Goal: Information Seeking & Learning: Learn about a topic

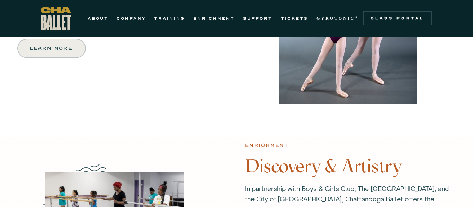
scroll to position [701, 0]
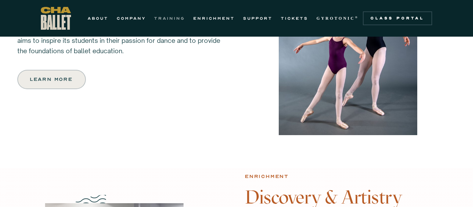
click at [176, 16] on link "TRAINING" at bounding box center [169, 18] width 31 height 8
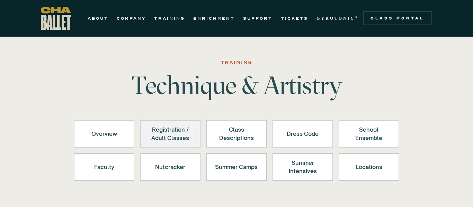
click at [175, 130] on div "Registration / Adult Classes" at bounding box center [170, 134] width 43 height 17
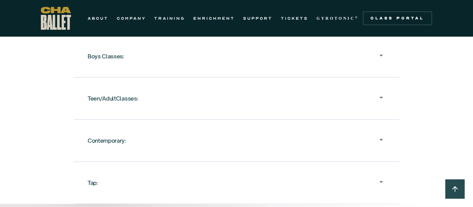
scroll to position [699, 0]
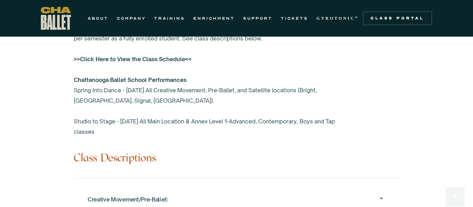
scroll to position [0, 0]
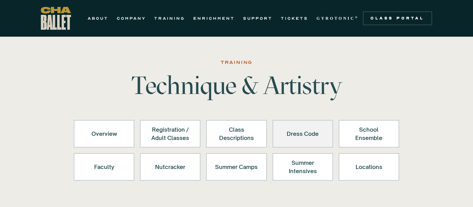
click at [289, 132] on div "Dress Code" at bounding box center [303, 134] width 43 height 17
click at [301, 132] on div "Dress Code" at bounding box center [303, 134] width 43 height 17
click at [297, 139] on div "Dress Code" at bounding box center [303, 134] width 43 height 17
click at [299, 140] on div "Dress Code" at bounding box center [303, 134] width 43 height 17
click at [299, 134] on div "Dress Code" at bounding box center [303, 134] width 43 height 17
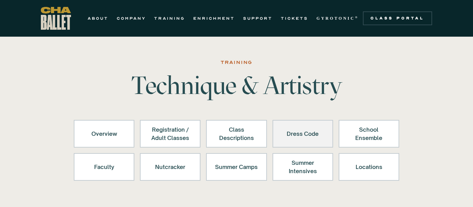
click at [295, 133] on div "Dress Code" at bounding box center [303, 134] width 43 height 17
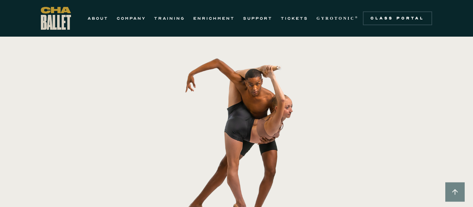
scroll to position [155, 0]
click at [456, 198] on link at bounding box center [454, 189] width 19 height 19
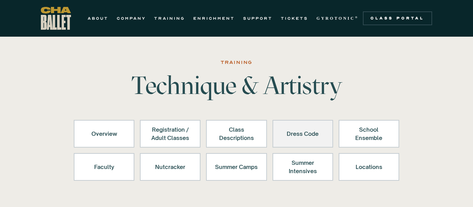
click at [306, 136] on div "Dress Code" at bounding box center [303, 134] width 43 height 17
click at [297, 130] on div "Dress Code" at bounding box center [303, 134] width 43 height 17
click at [297, 134] on div "Dress Code" at bounding box center [303, 134] width 43 height 17
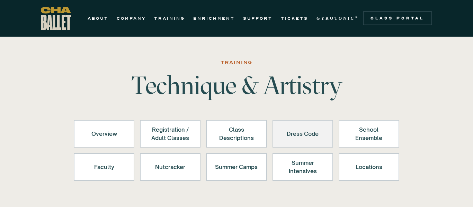
click at [300, 133] on div "Dress Code" at bounding box center [303, 134] width 43 height 17
click at [299, 138] on div "Dress Code" at bounding box center [303, 134] width 43 height 17
click at [288, 144] on link "Dress Code" at bounding box center [303, 134] width 61 height 28
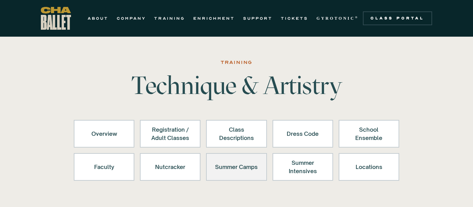
click at [250, 167] on div "Summer Camps" at bounding box center [236, 167] width 43 height 17
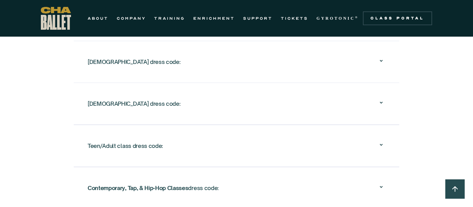
scroll to position [1252, 0]
click at [384, 68] on div "[DEMOGRAPHIC_DATA] dress code:" at bounding box center [237, 61] width 298 height 22
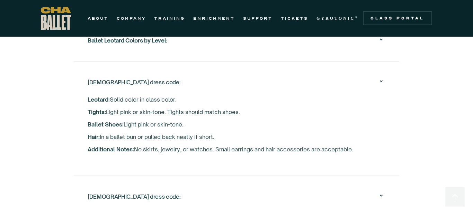
scroll to position [1230, 0]
